Goal: Transaction & Acquisition: Book appointment/travel/reservation

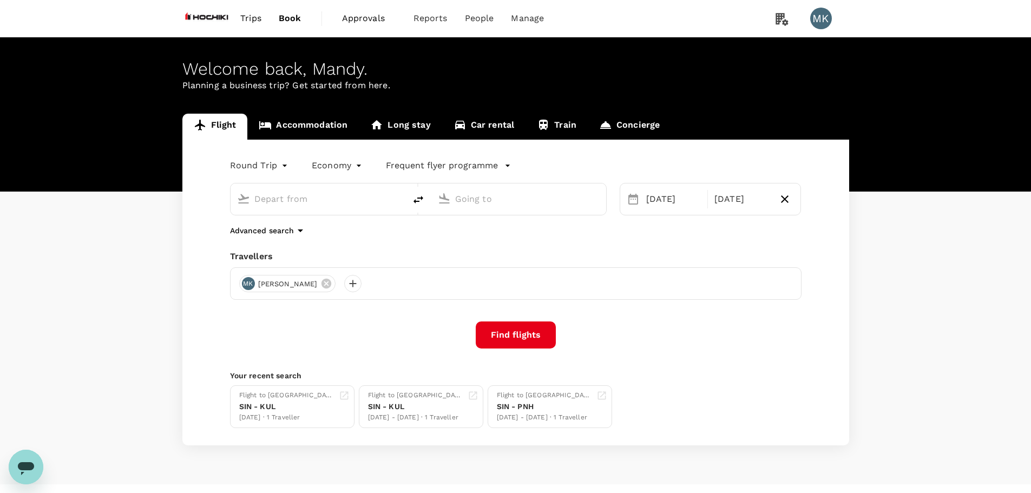
type input "Singapore Changi (SIN)"
type input "Kuala Lumpur Intl ([GEOGRAPHIC_DATA])"
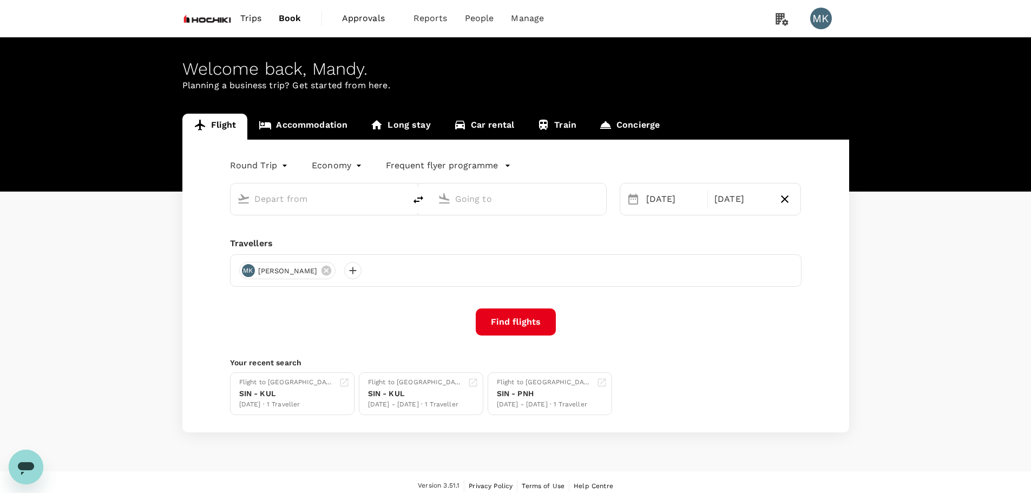
type input "Singapore Changi (SIN)"
type input "Kuala Lumpur Intl ([GEOGRAPHIC_DATA])"
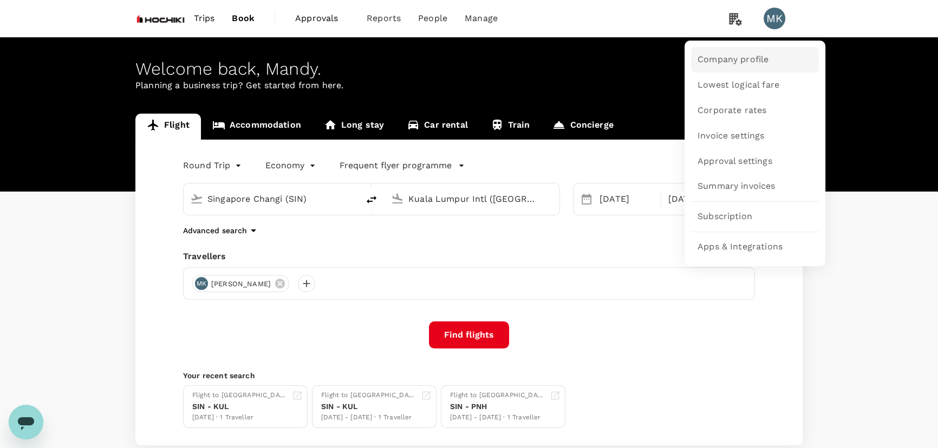
click at [731, 59] on span "Company profile" at bounding box center [732, 60] width 71 height 12
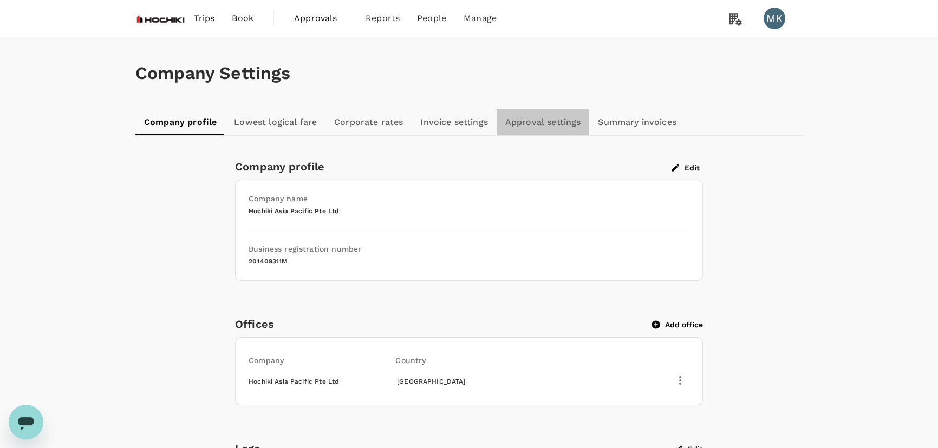
click at [546, 128] on link "Approval settings" at bounding box center [542, 122] width 93 height 26
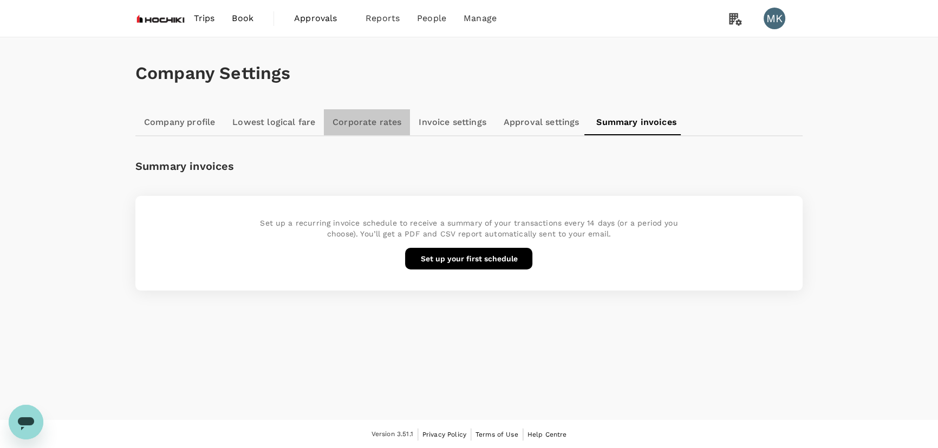
click at [373, 128] on link "Corporate rates" at bounding box center [367, 122] width 86 height 26
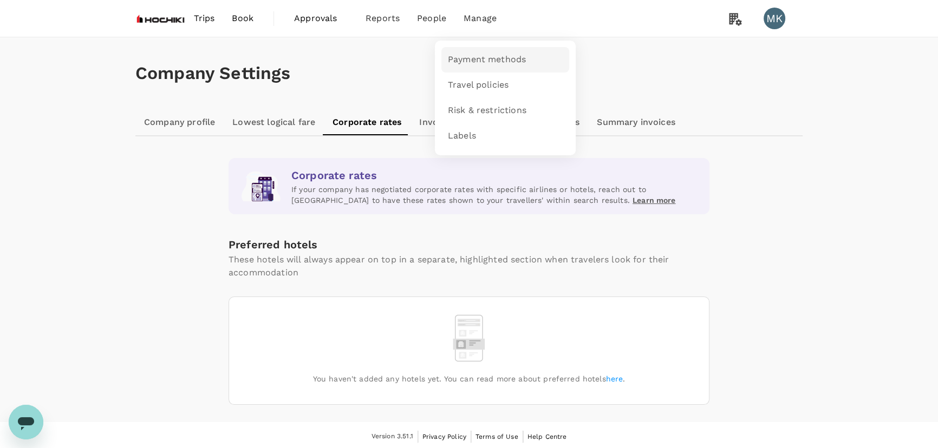
click at [476, 57] on span "Payment methods" at bounding box center [487, 60] width 78 height 12
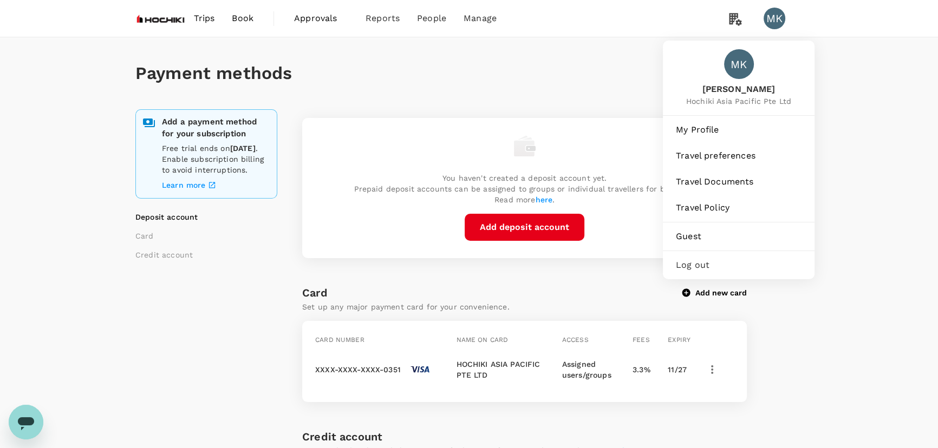
click at [776, 17] on div "MK" at bounding box center [774, 19] width 22 height 22
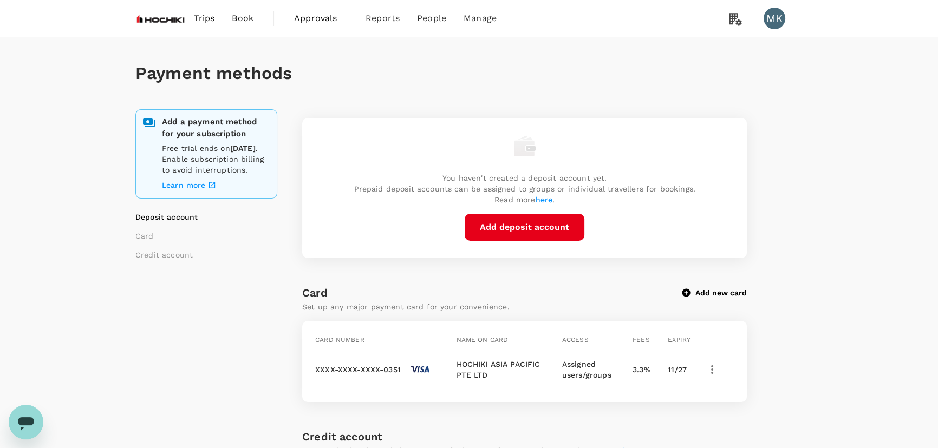
click at [776, 17] on div "MK" at bounding box center [774, 19] width 22 height 22
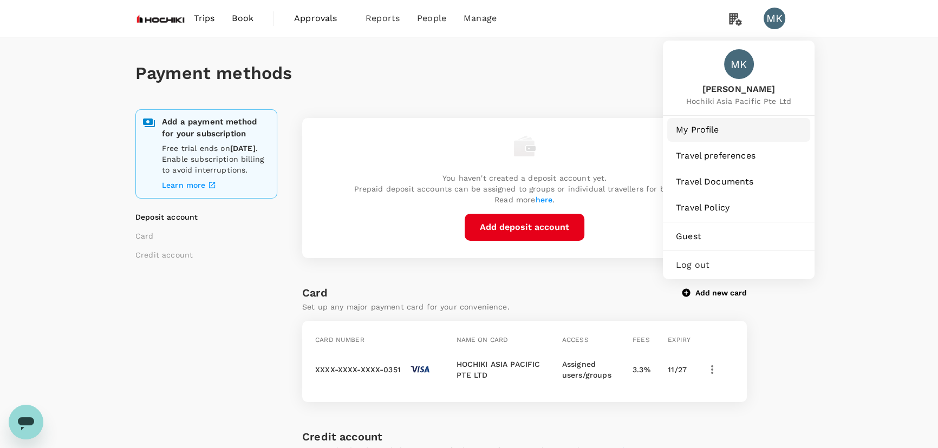
click at [709, 130] on span "My Profile" at bounding box center [739, 129] width 126 height 13
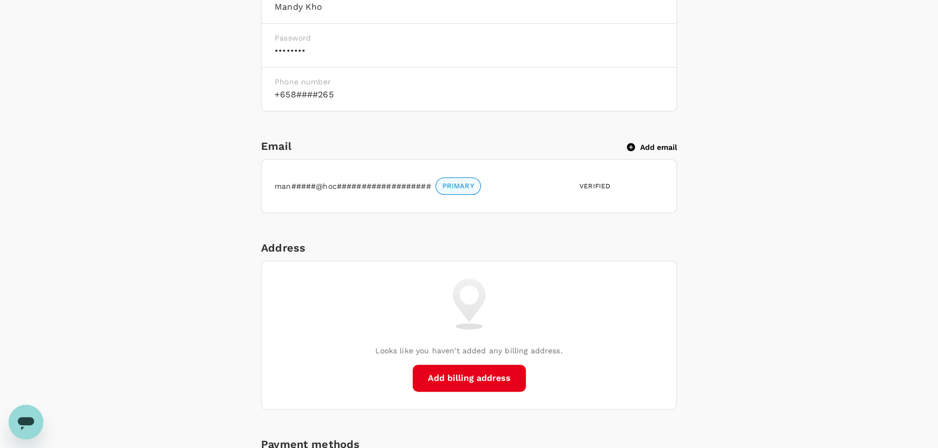
scroll to position [328, 0]
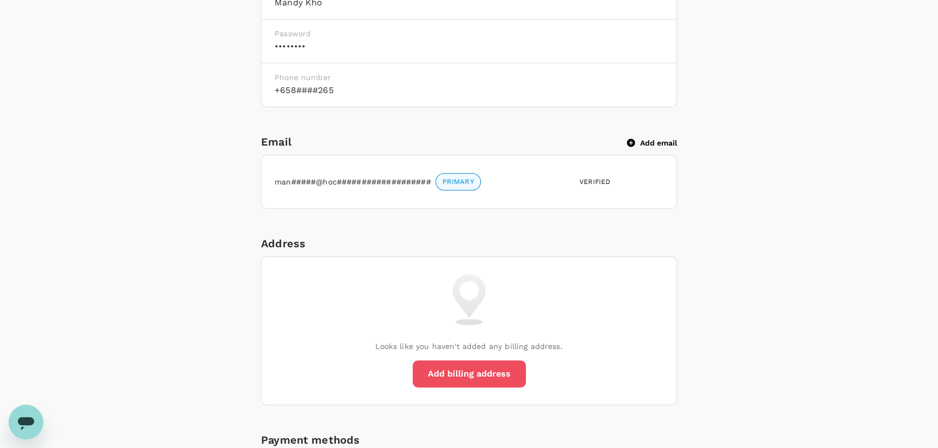
click at [494, 376] on button "Add billing address" at bounding box center [468, 374] width 113 height 27
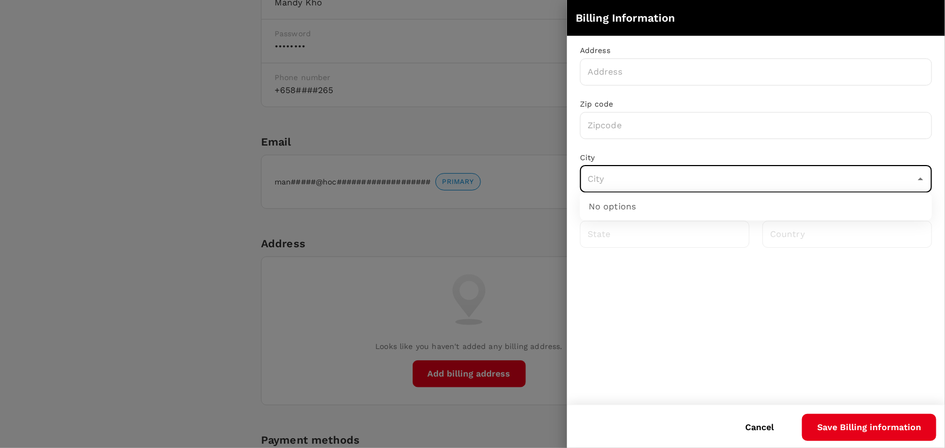
click at [709, 180] on input "text" at bounding box center [748, 179] width 326 height 21
click at [103, 245] on div at bounding box center [472, 224] width 945 height 448
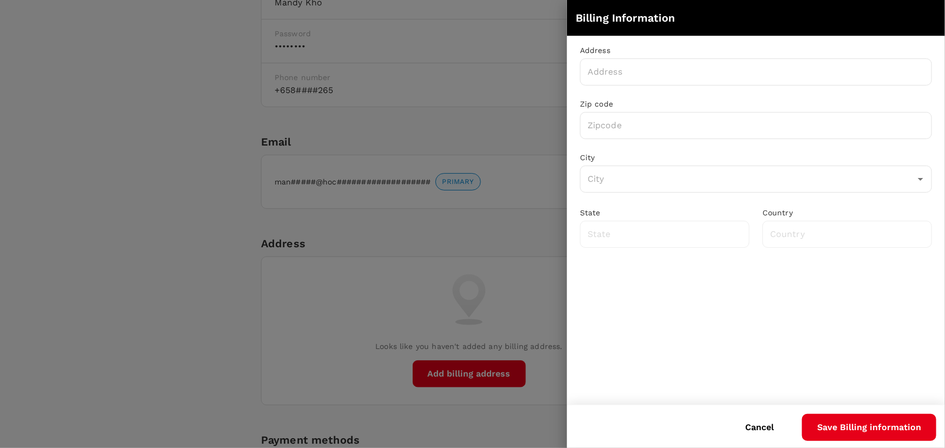
click at [104, 212] on div at bounding box center [472, 224] width 945 height 448
click at [755, 427] on button "Cancel" at bounding box center [759, 427] width 59 height 27
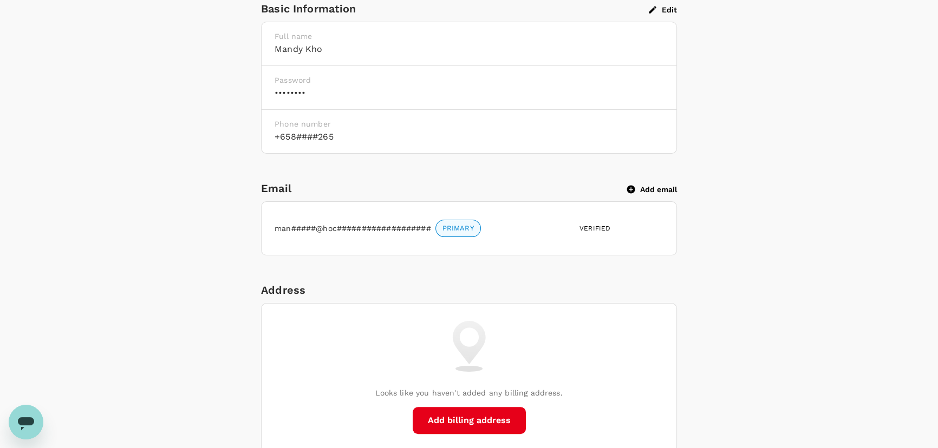
scroll to position [0, 0]
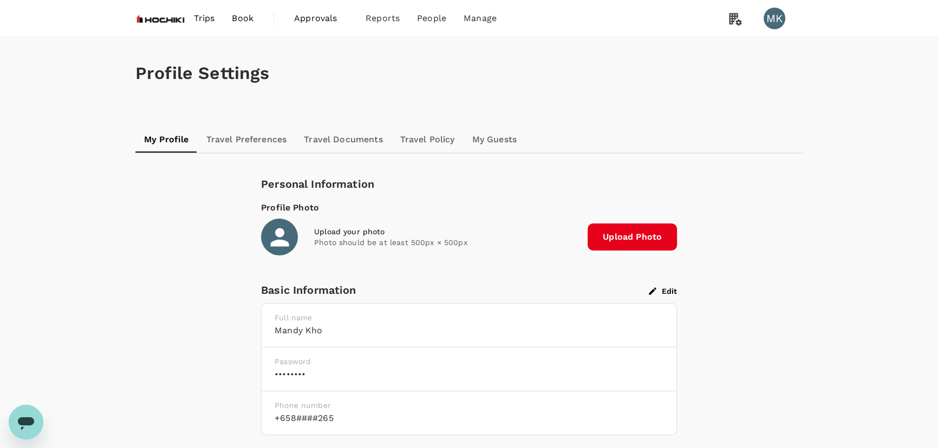
click at [238, 16] on span "Book" at bounding box center [243, 18] width 22 height 13
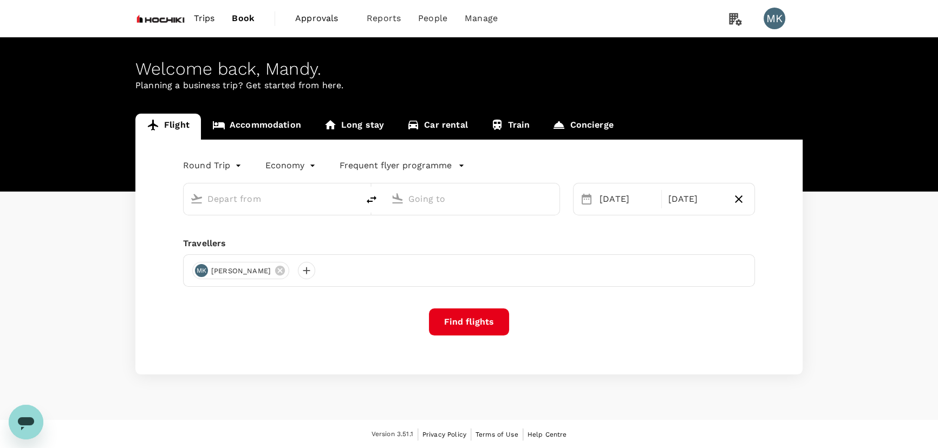
type input "Singapore Changi (SIN)"
type input "Kuala Lumpur Intl ([GEOGRAPHIC_DATA])"
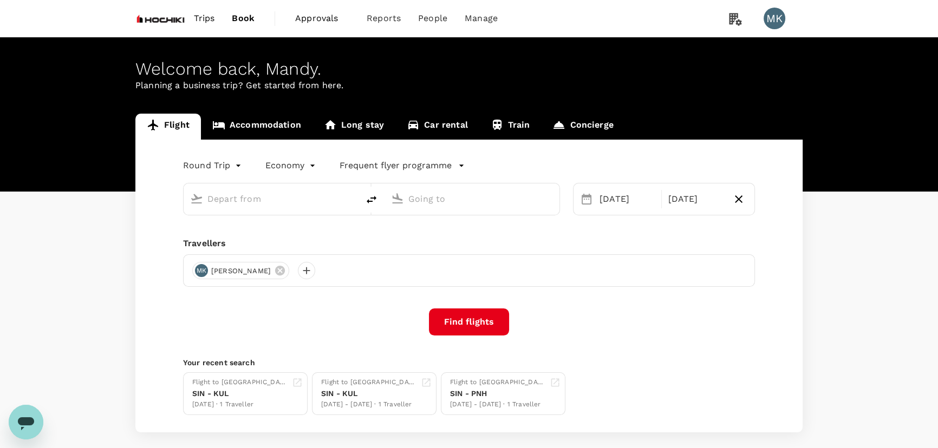
type input "Singapore Changi (SIN)"
type input "Kuala Lumpur Intl ([GEOGRAPHIC_DATA])"
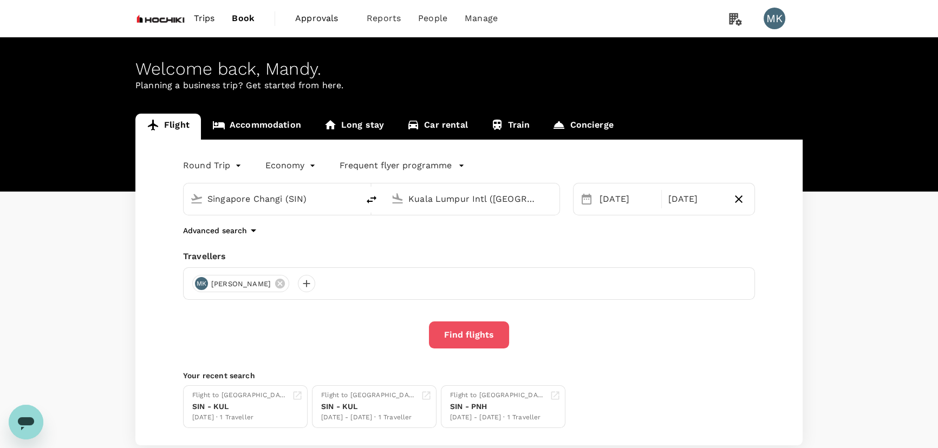
click at [486, 335] on button "Find flights" at bounding box center [469, 335] width 80 height 27
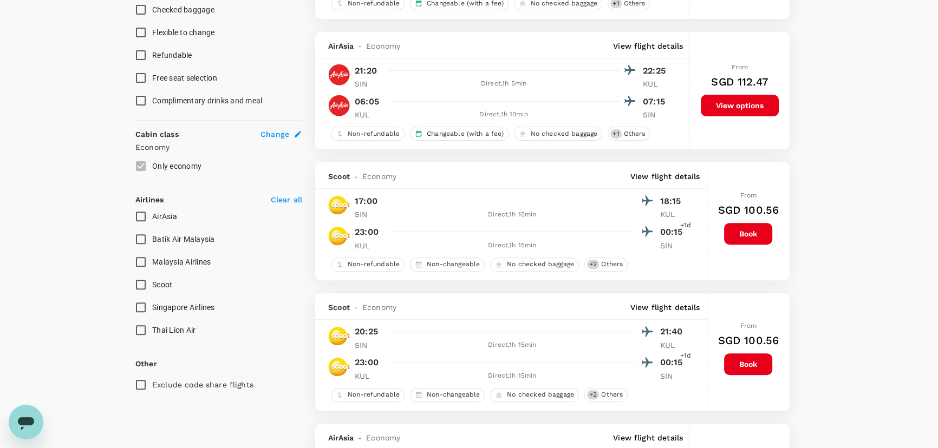
scroll to position [492, 0]
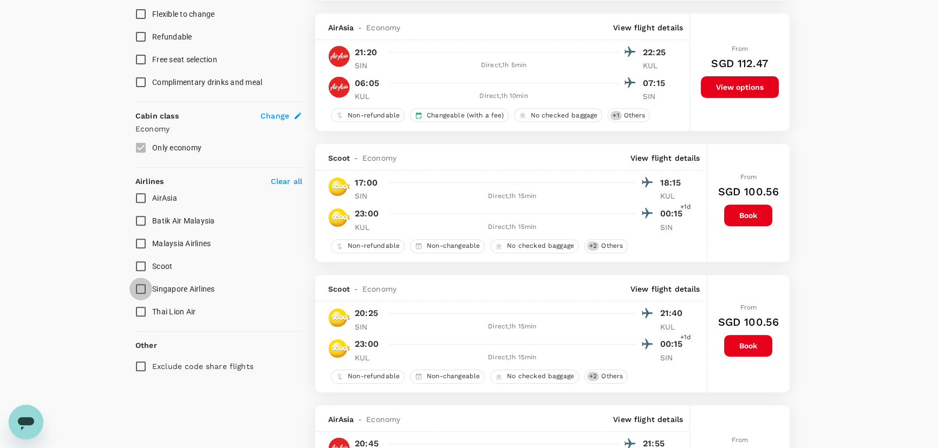
click at [142, 287] on input "Singapore Airlines" at bounding box center [140, 289] width 23 height 23
checkbox input "true"
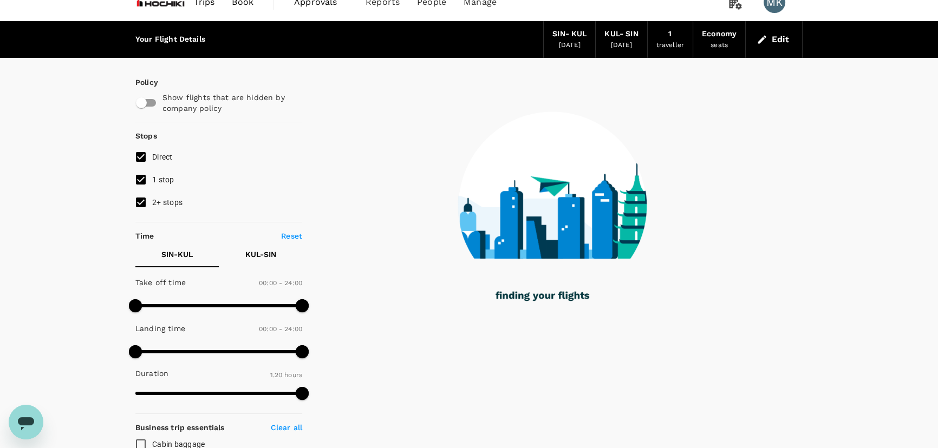
scroll to position [0, 0]
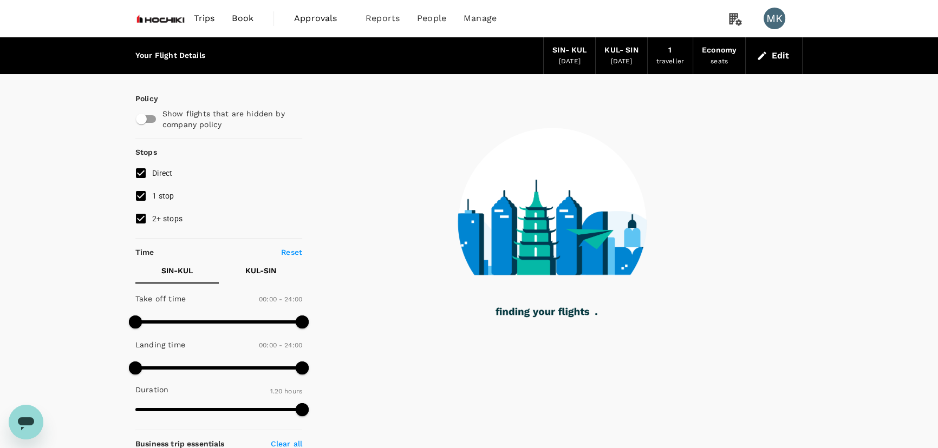
click at [141, 198] on input "1 stop" at bounding box center [140, 196] width 23 height 23
checkbox input "false"
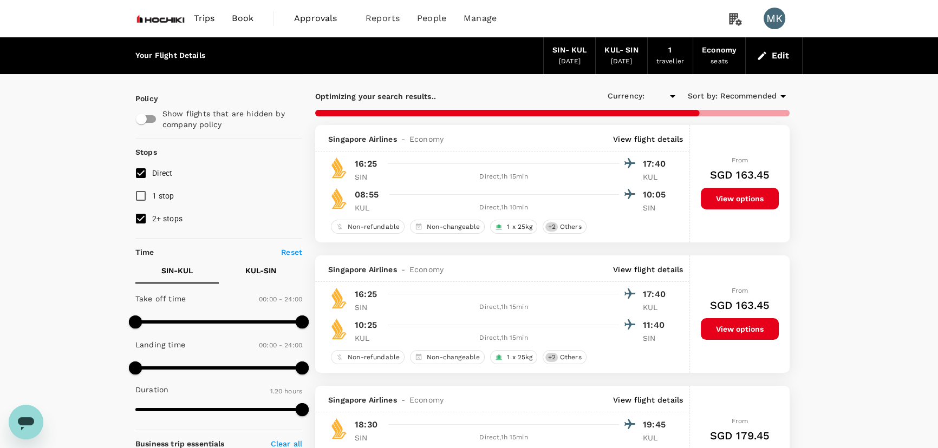
type input "SGD"
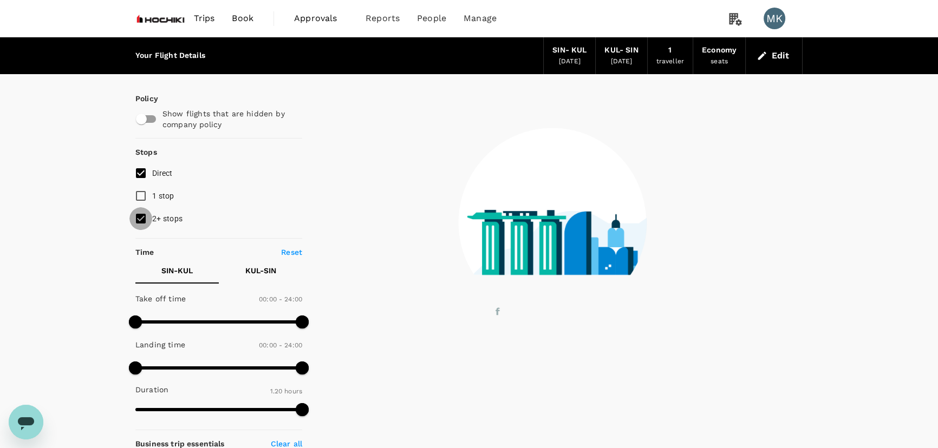
click at [140, 219] on input "2+ stops" at bounding box center [140, 218] width 23 height 23
checkbox input "false"
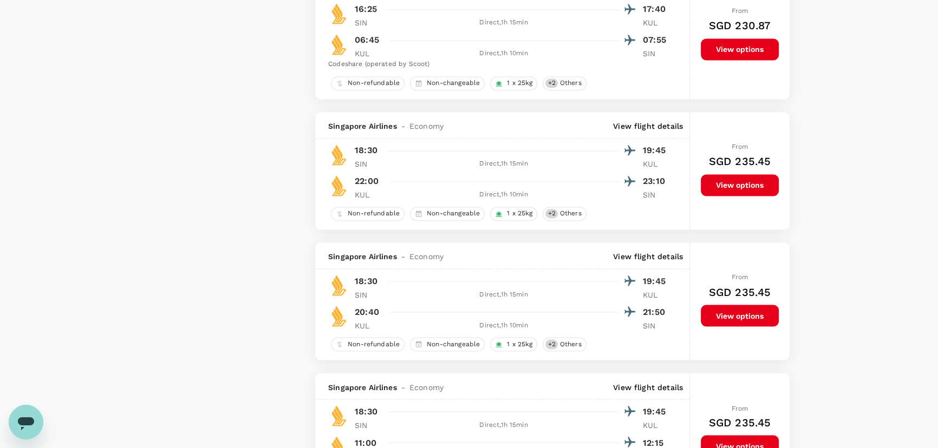
scroll to position [2564, 0]
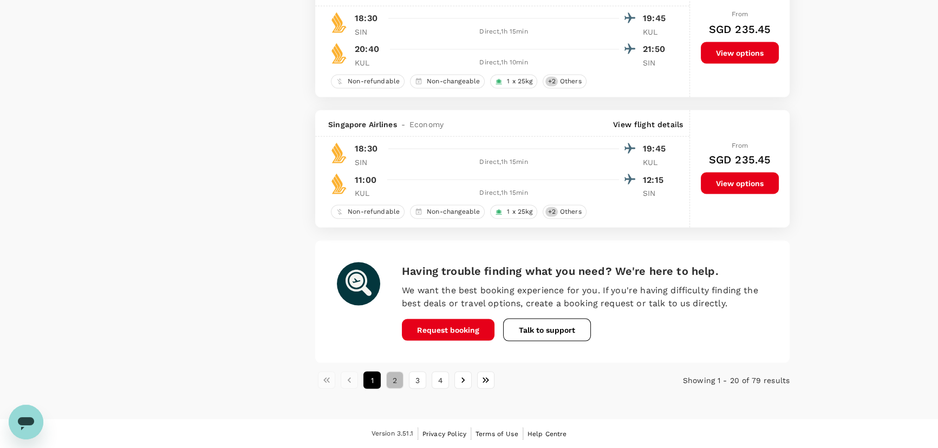
click at [397, 383] on button "2" at bounding box center [394, 379] width 17 height 17
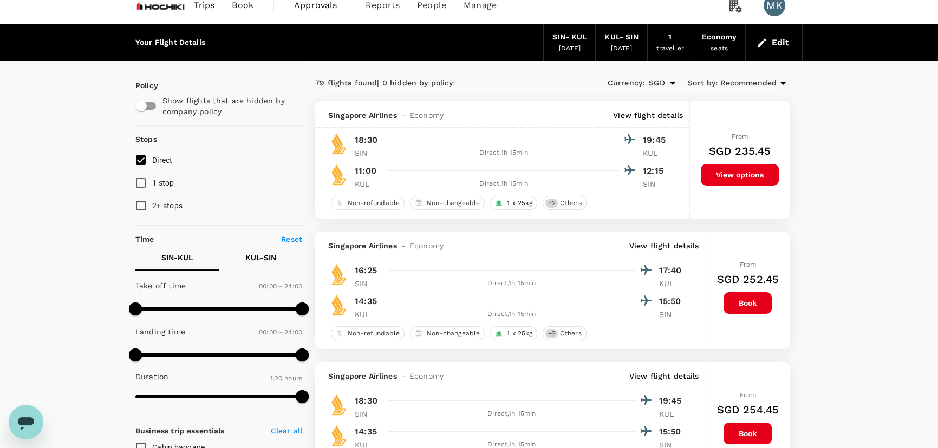
scroll to position [0, 0]
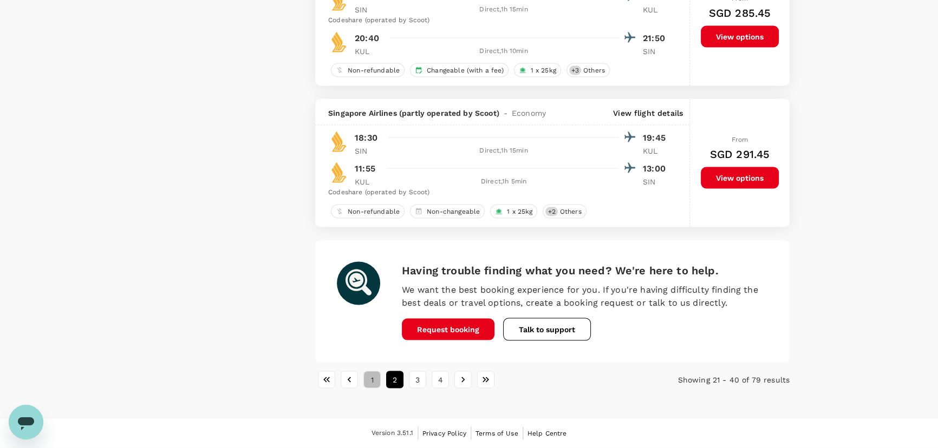
click at [376, 378] on button "1" at bounding box center [371, 379] width 17 height 17
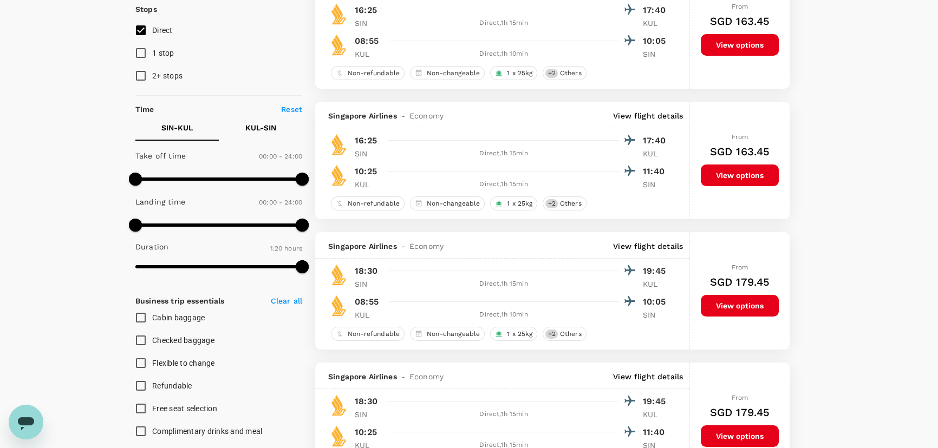
scroll to position [163, 0]
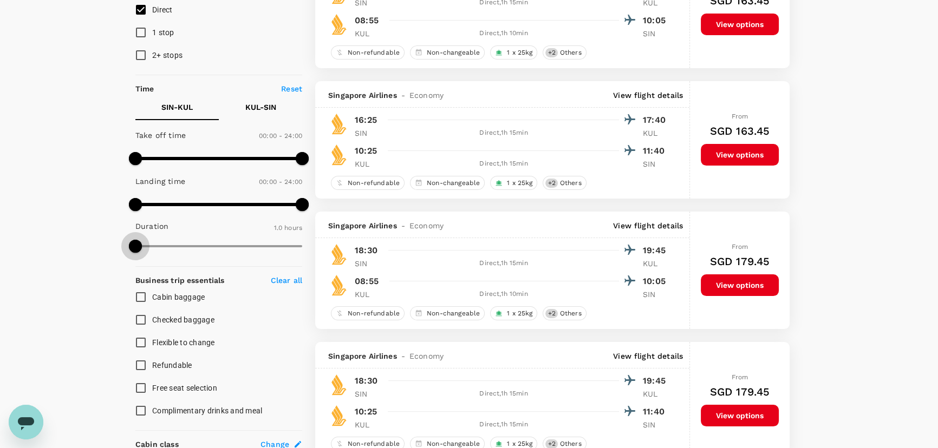
drag, startPoint x: 303, startPoint y: 244, endPoint x: 115, endPoint y: 247, distance: 187.9
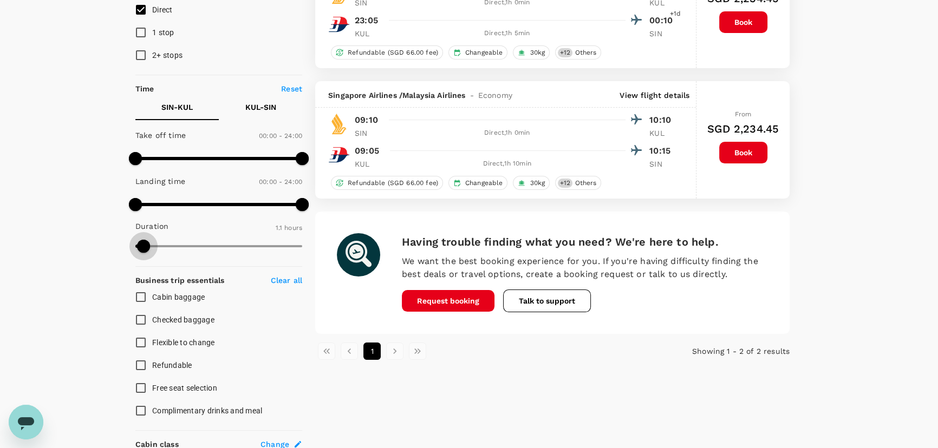
type input "62"
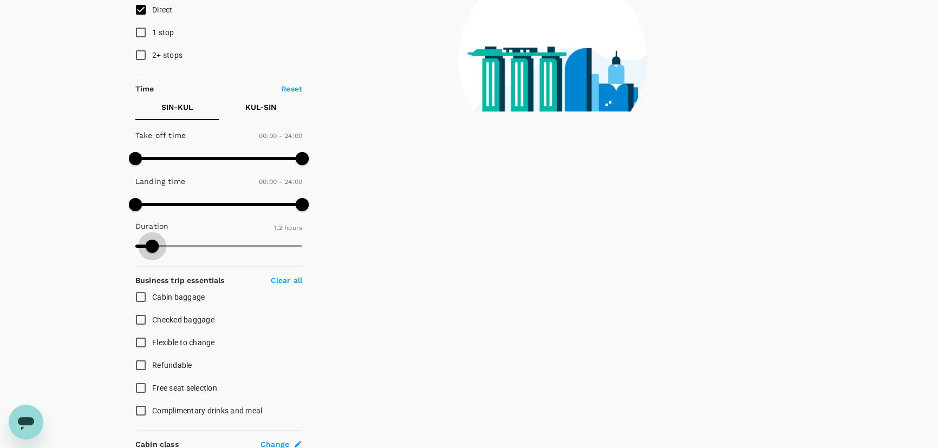
drag, startPoint x: 132, startPoint y: 241, endPoint x: 150, endPoint y: 254, distance: 22.2
click at [150, 253] on span at bounding box center [152, 246] width 13 height 13
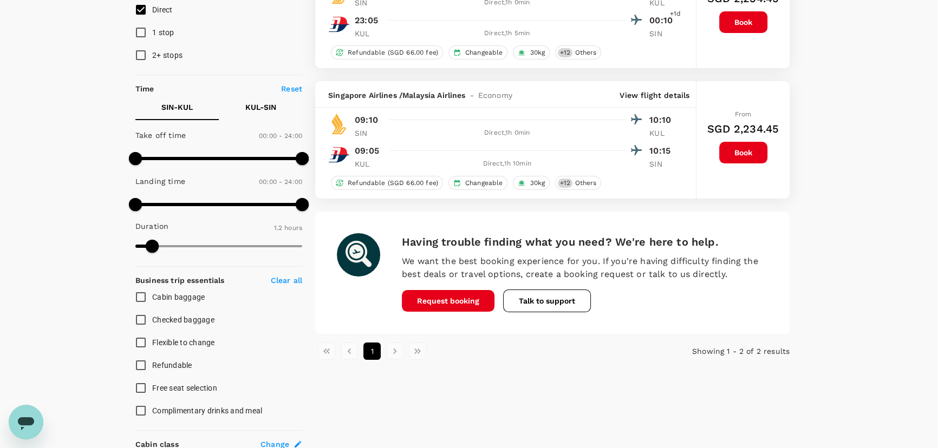
scroll to position [0, 0]
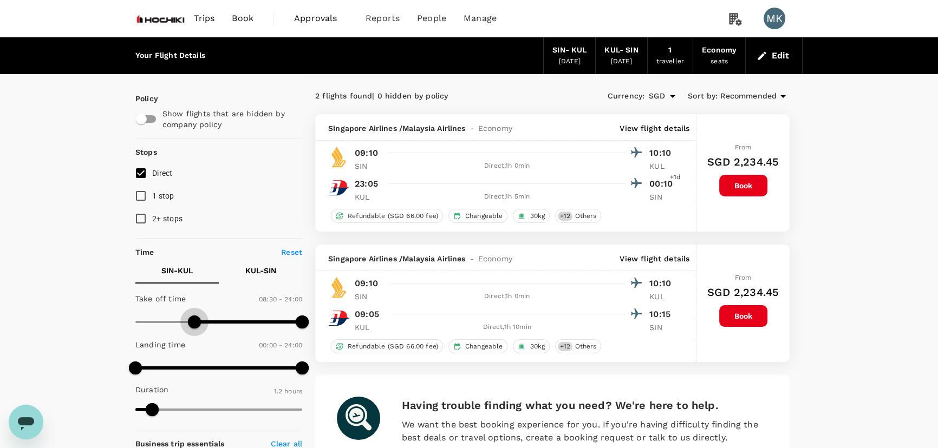
type input "540"
drag, startPoint x: 137, startPoint y: 325, endPoint x: 199, endPoint y: 327, distance: 62.3
click at [199, 327] on span at bounding box center [198, 322] width 13 height 13
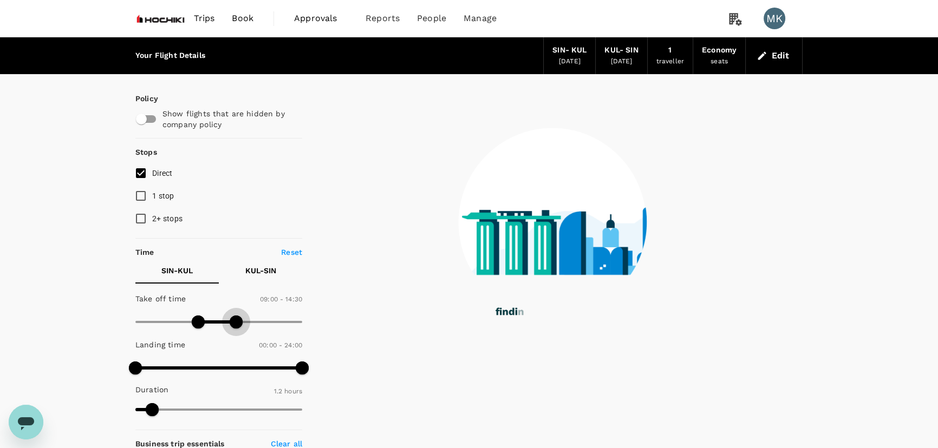
type input "840"
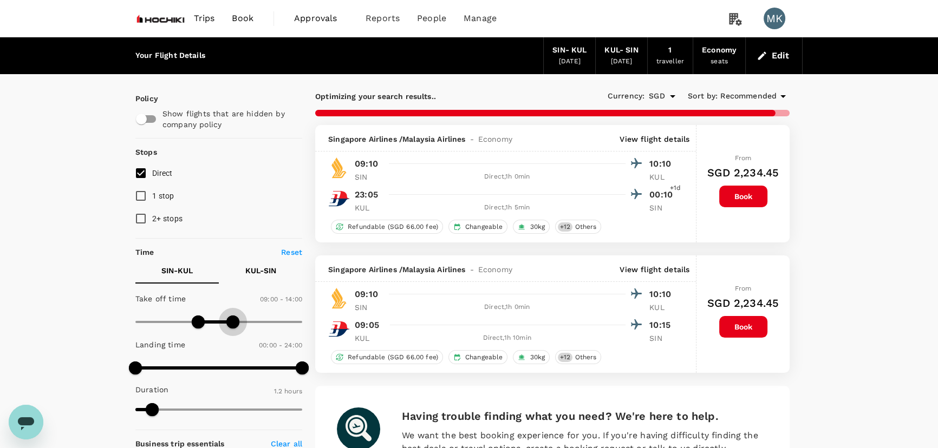
drag, startPoint x: 299, startPoint y: 319, endPoint x: 232, endPoint y: 319, distance: 67.7
click at [232, 319] on span at bounding box center [232, 322] width 13 height 13
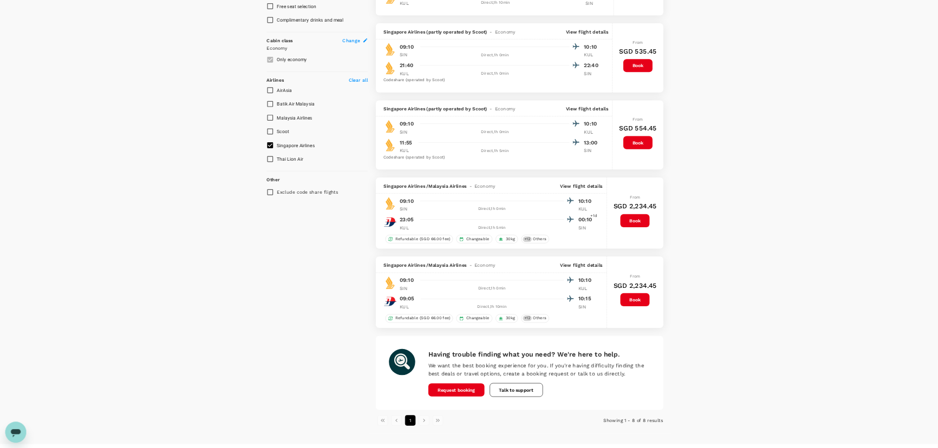
scroll to position [541, 0]
